Goal: Task Accomplishment & Management: Manage account settings

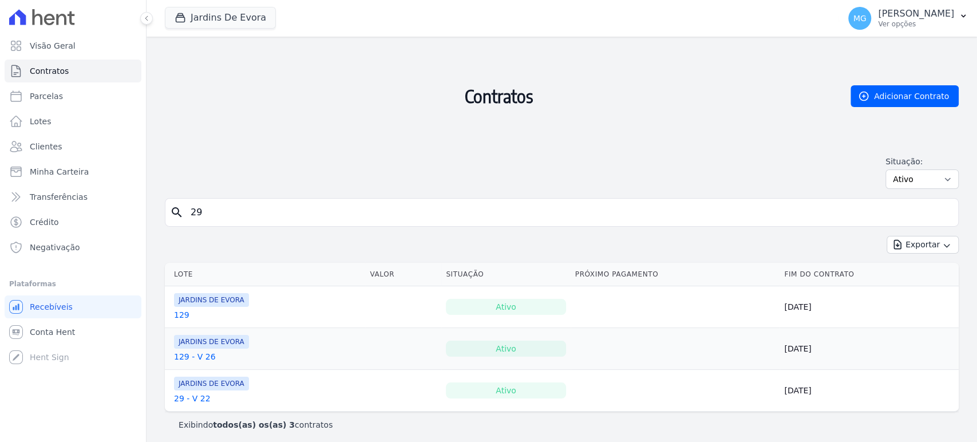
click at [189, 396] on link "29 - V 22" at bounding box center [192, 398] width 37 height 11
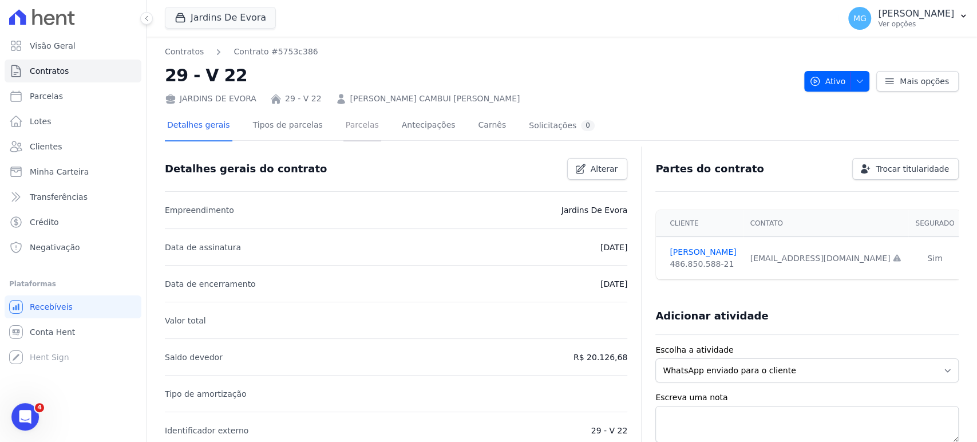
click at [354, 126] on link "Parcelas" at bounding box center [362, 126] width 38 height 30
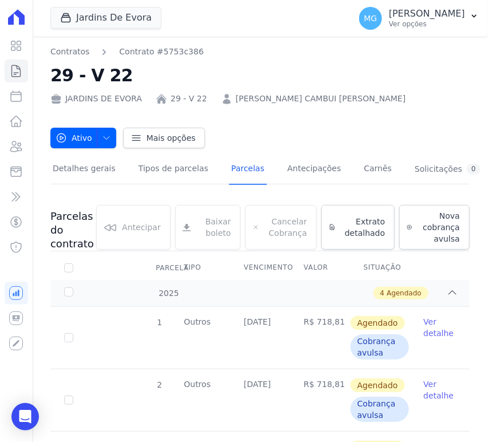
click at [424, 331] on link "Ver detalhe" at bounding box center [439, 327] width 33 height 23
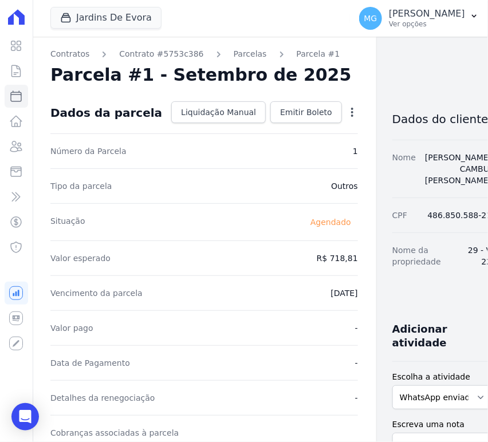
click at [346, 111] on icon "button" at bounding box center [351, 111] width 11 height 11
click at [265, 128] on link "Alterar" at bounding box center [302, 127] width 101 height 21
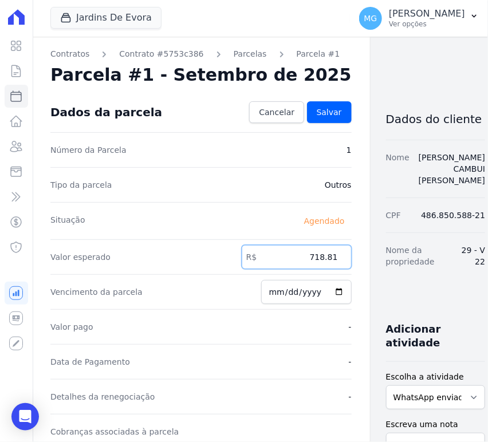
click at [266, 257] on input "718.81" at bounding box center [297, 257] width 110 height 24
click at [266, 256] on input "718.81" at bounding box center [297, 257] width 110 height 24
type input "719.61"
click at [245, 221] on div "Situação [GEOGRAPHIC_DATA]" at bounding box center [200, 220] width 301 height 37
click at [307, 118] on link "Salvar" at bounding box center [329, 112] width 45 height 22
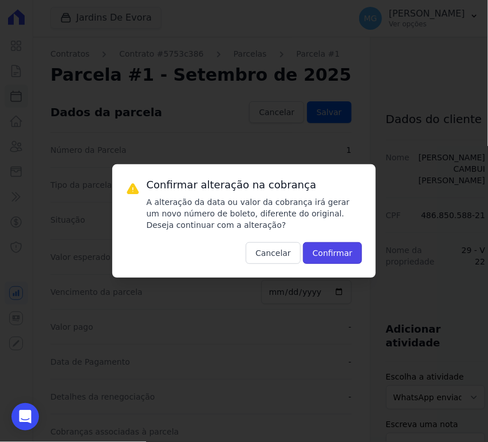
click at [339, 254] on button "Confirmar" at bounding box center [333, 253] width 60 height 22
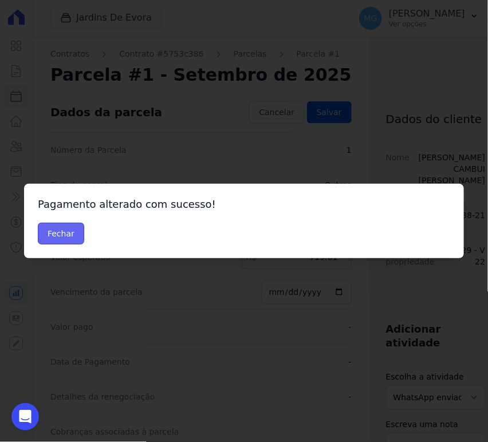
click at [77, 235] on button "Fechar" at bounding box center [61, 234] width 46 height 22
